Goal: Task Accomplishment & Management: Use online tool/utility

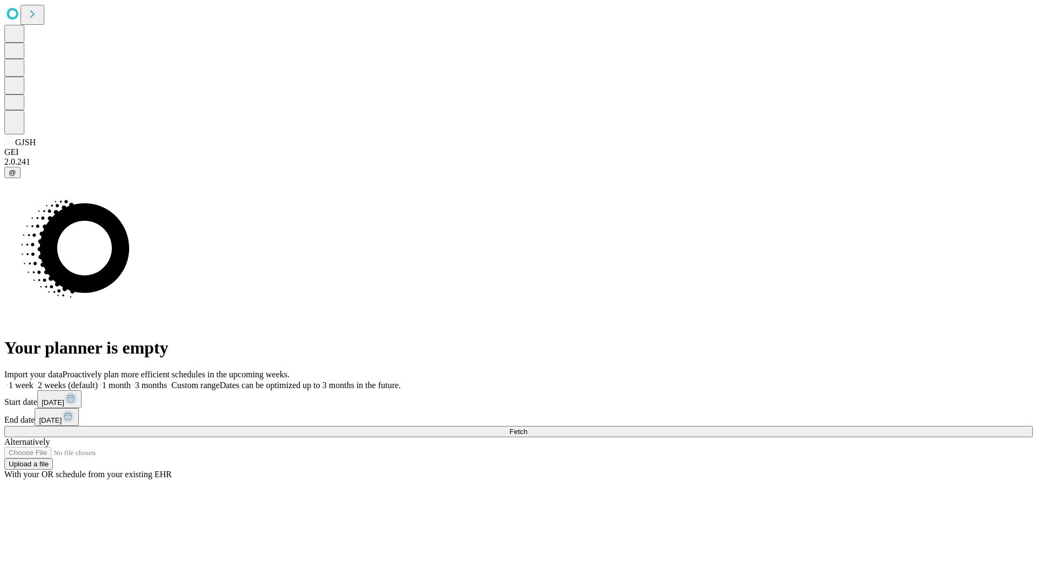
click at [527, 428] on span "Fetch" at bounding box center [518, 432] width 18 height 8
